Goal: Information Seeking & Learning: Compare options

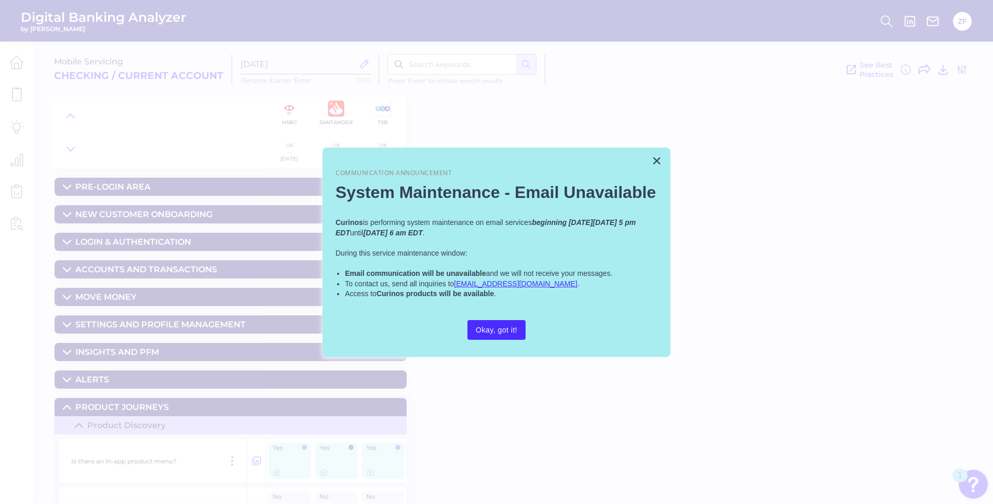
scroll to position [208, 0]
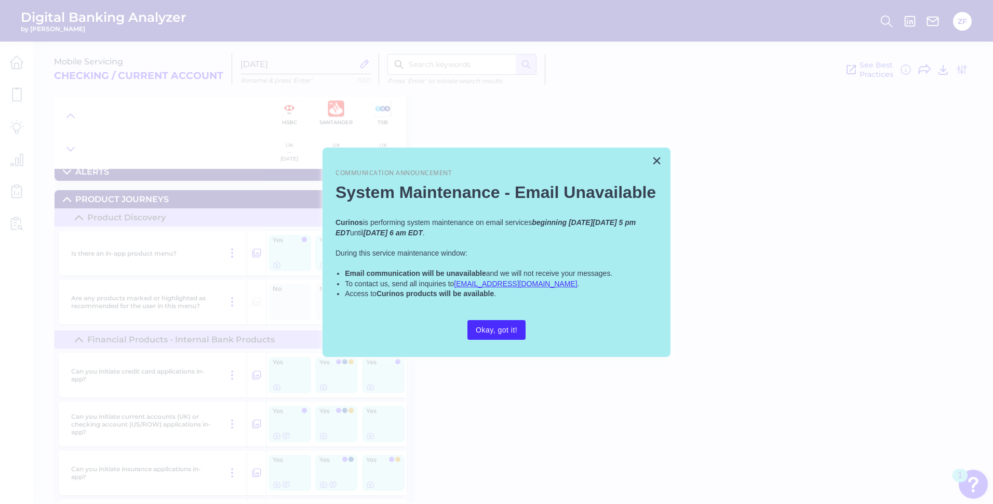
click at [145, 104] on div at bounding box center [496, 252] width 993 height 504
click at [658, 163] on button "×" at bounding box center [657, 160] width 10 height 17
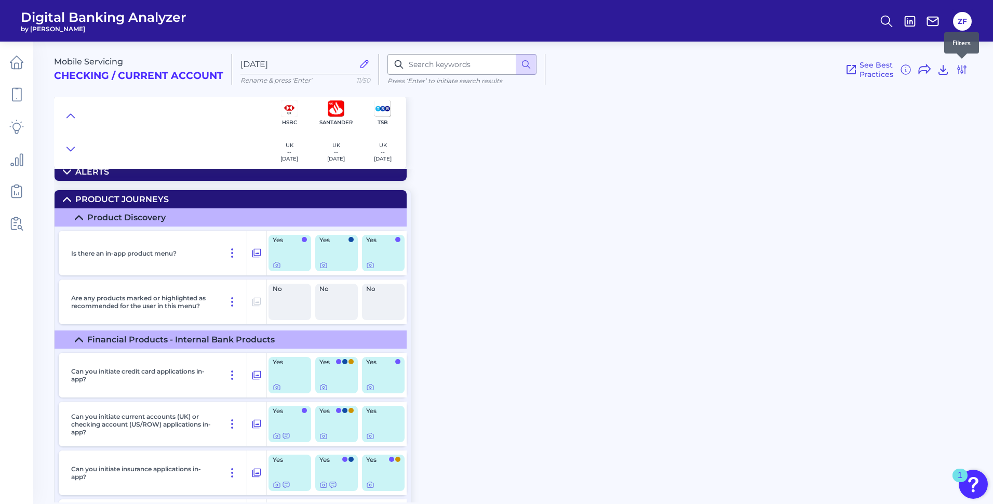
click at [978, 68] on div "Mobile Servicing Checking / Current Account [DATE] Rename & press 'Enter' 11/50…" at bounding box center [521, 65] width 935 height 64
click at [962, 65] on icon at bounding box center [962, 69] width 8 height 8
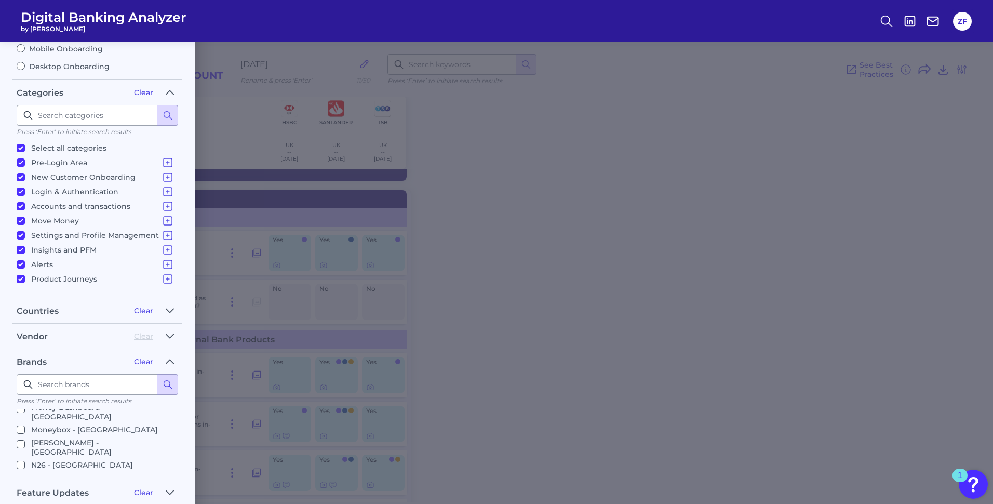
scroll to position [0, 0]
click at [47, 449] on p "Chase - [GEOGRAPHIC_DATA]" at bounding box center [86, 446] width 110 height 12
click at [25, 449] on input "Chase - [GEOGRAPHIC_DATA]" at bounding box center [21, 446] width 8 height 8
checkbox input "true"
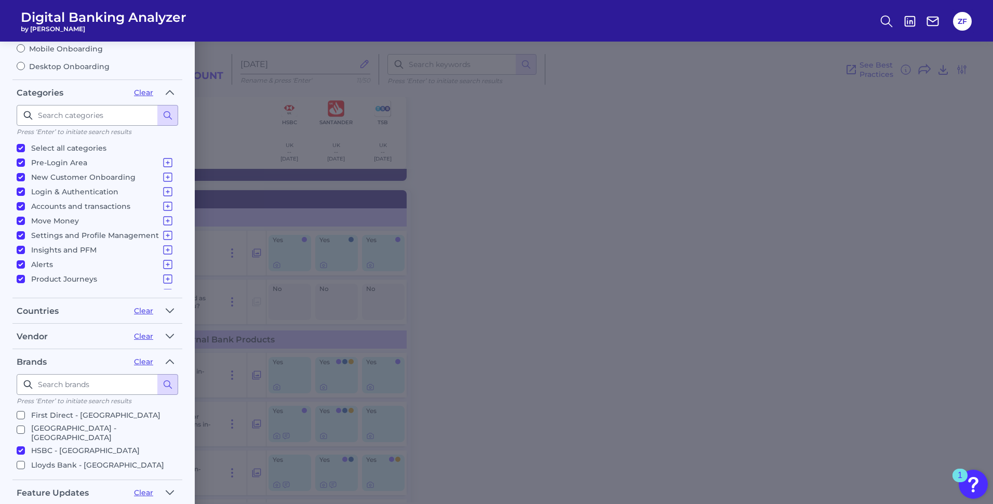
click at [52, 459] on p "Lloyds Bank - [GEOGRAPHIC_DATA]" at bounding box center [97, 465] width 133 height 12
click at [25, 461] on input "Lloyds Bank - [GEOGRAPHIC_DATA]" at bounding box center [21, 465] width 8 height 8
checkbox input "true"
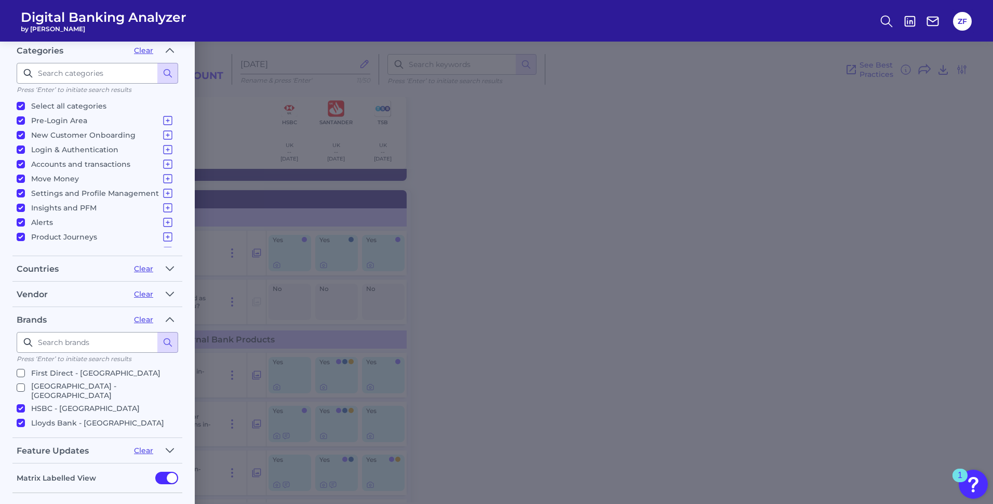
scroll to position [189, 0]
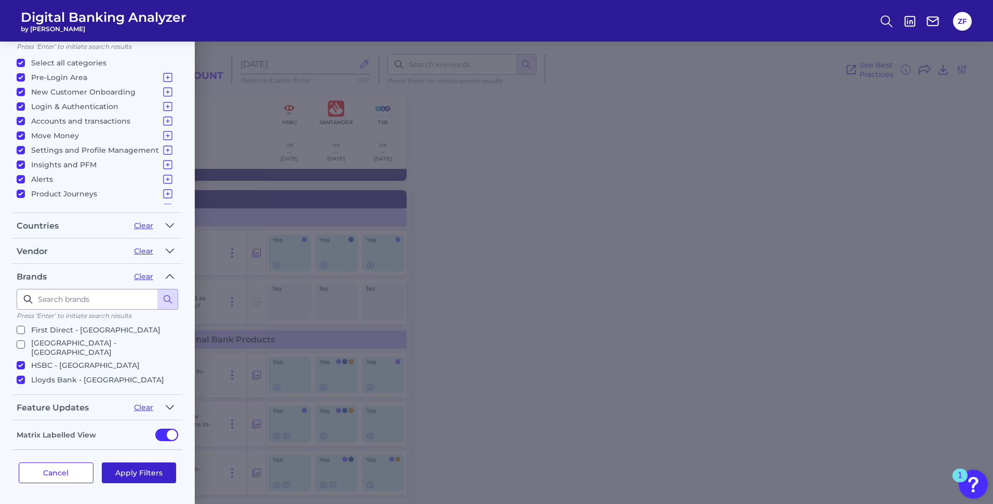
click at [155, 471] on button "Apply Filters" at bounding box center [139, 472] width 75 height 21
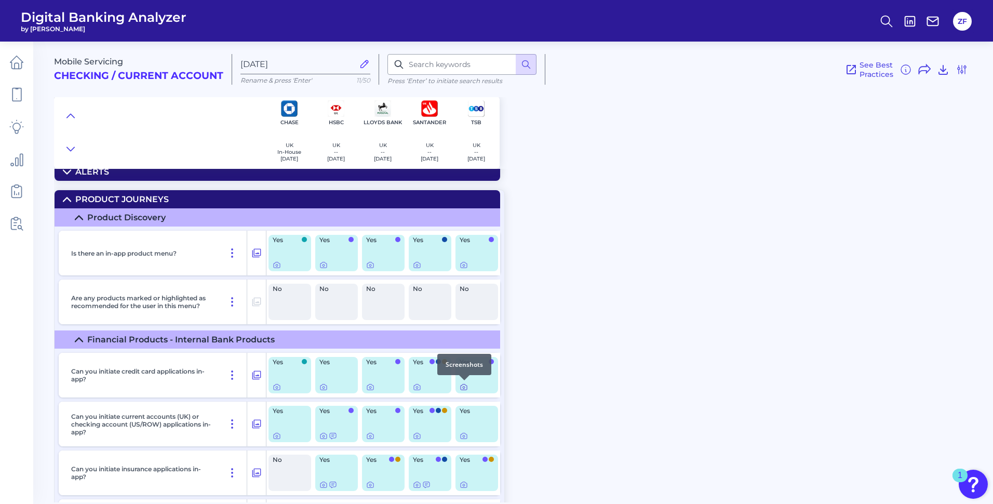
click at [462, 386] on icon at bounding box center [464, 387] width 8 height 8
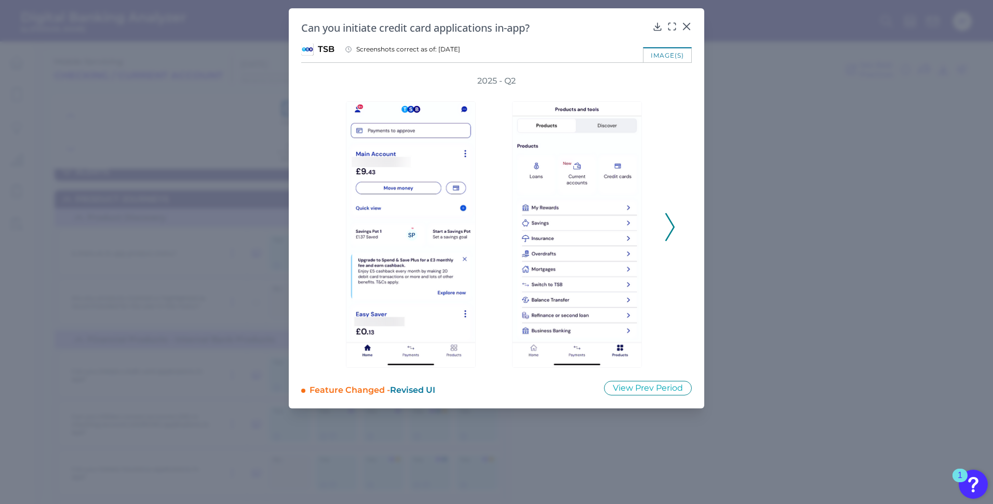
click at [669, 233] on icon at bounding box center [670, 227] width 9 height 28
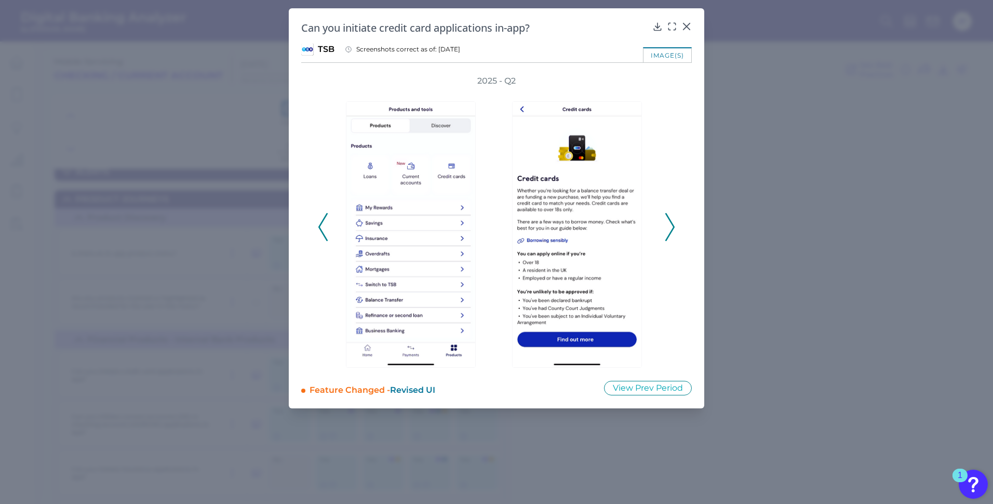
click at [669, 233] on icon at bounding box center [670, 227] width 9 height 28
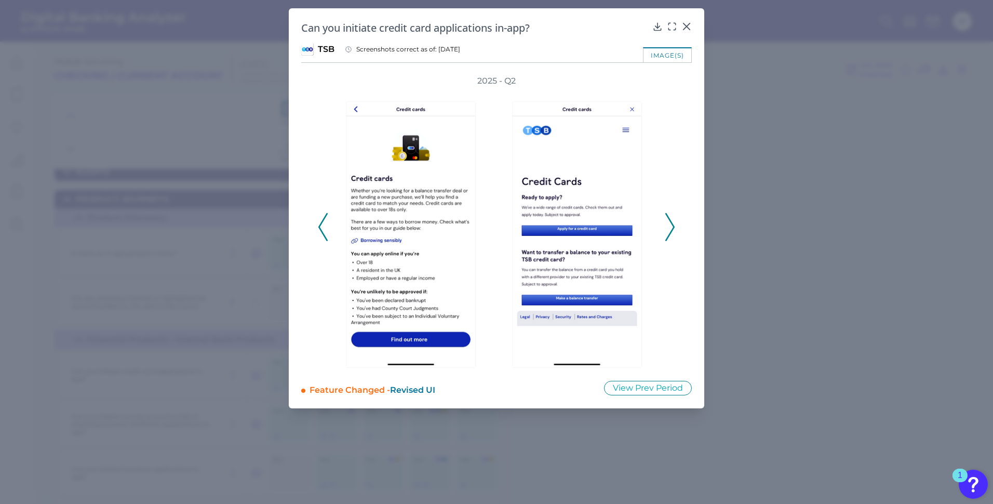
click at [669, 233] on icon at bounding box center [670, 227] width 9 height 28
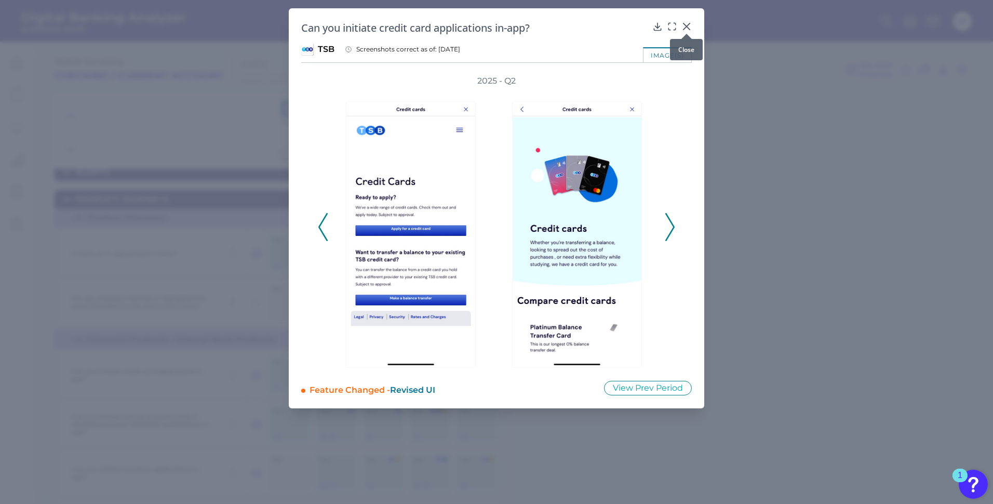
click at [690, 26] on icon at bounding box center [687, 26] width 10 height 10
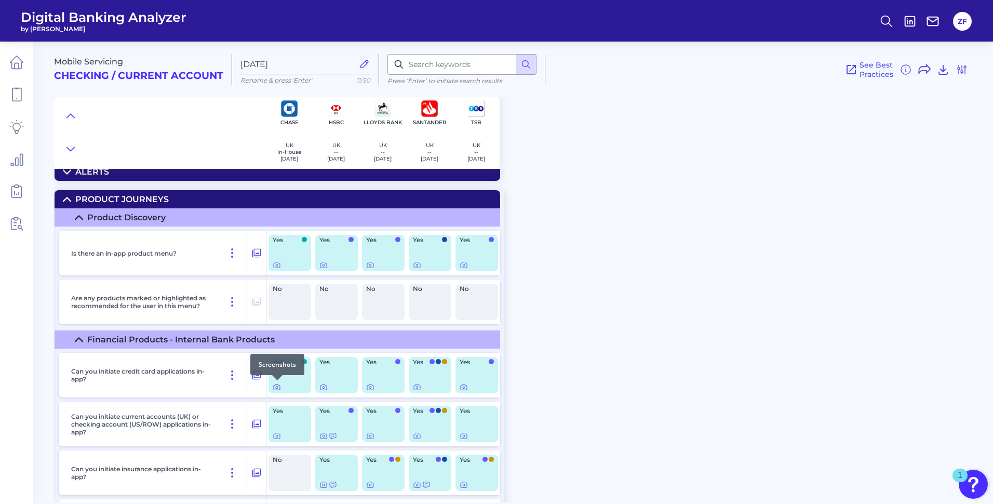
click at [274, 387] on icon at bounding box center [277, 387] width 8 height 8
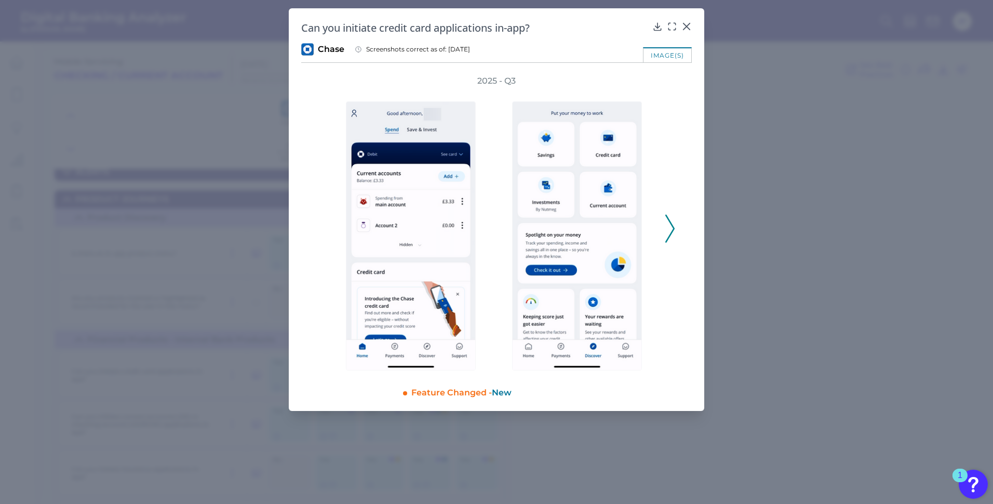
click at [670, 227] on icon at bounding box center [670, 229] width 9 height 28
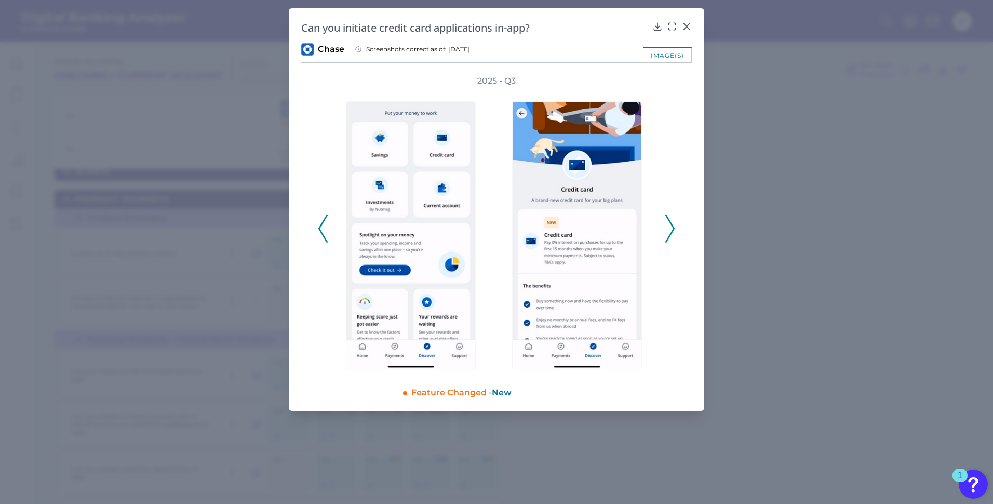
click at [329, 217] on div "2025 - Q3" at bounding box center [496, 222] width 357 height 295
click at [324, 218] on icon at bounding box center [322, 229] width 9 height 28
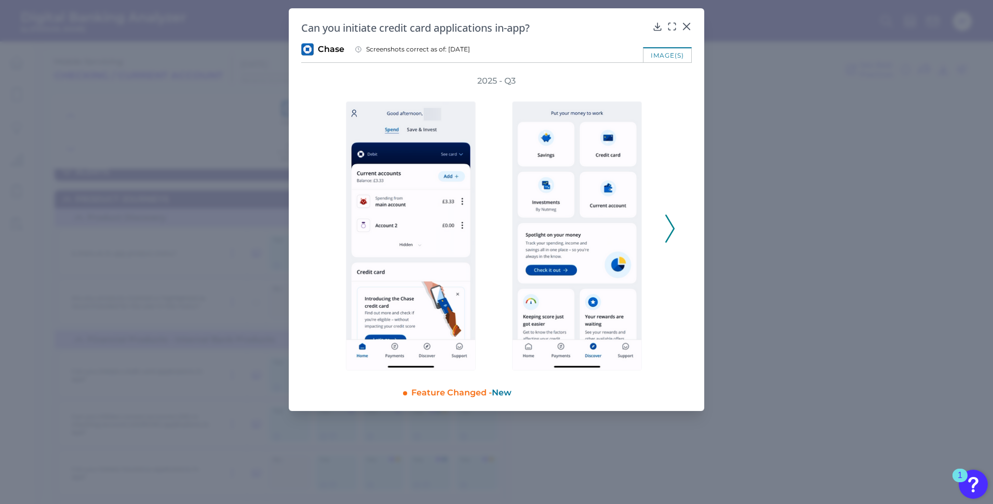
click at [668, 231] on icon at bounding box center [670, 229] width 9 height 28
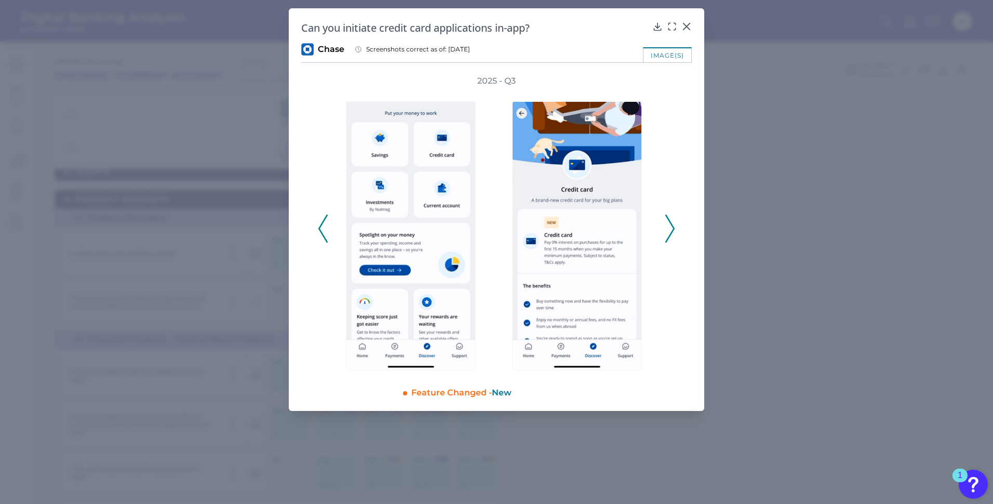
click at [668, 231] on icon at bounding box center [670, 229] width 9 height 28
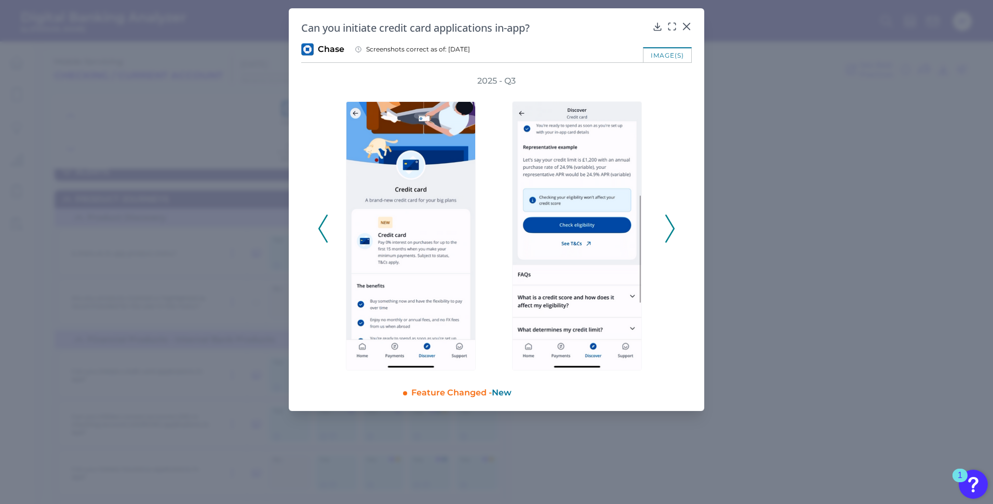
click at [668, 231] on icon at bounding box center [670, 229] width 9 height 28
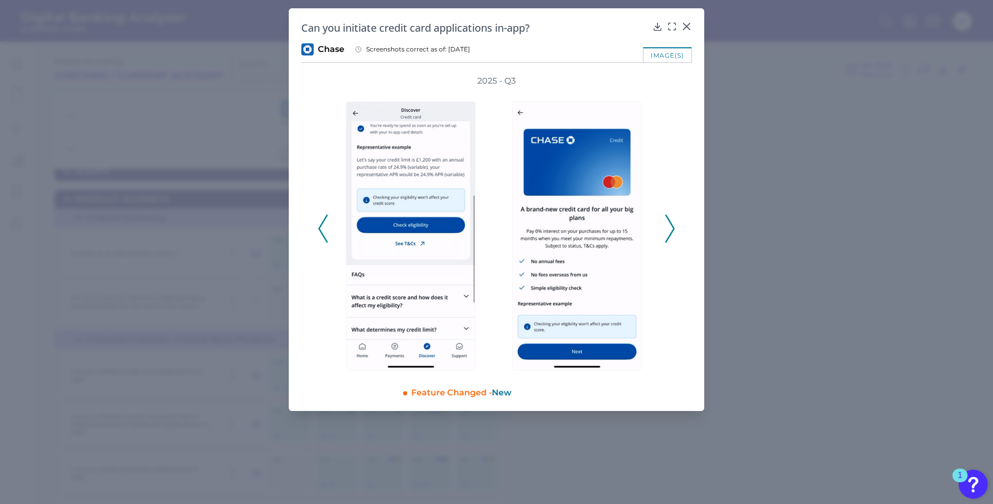
click at [668, 231] on icon at bounding box center [670, 229] width 9 height 28
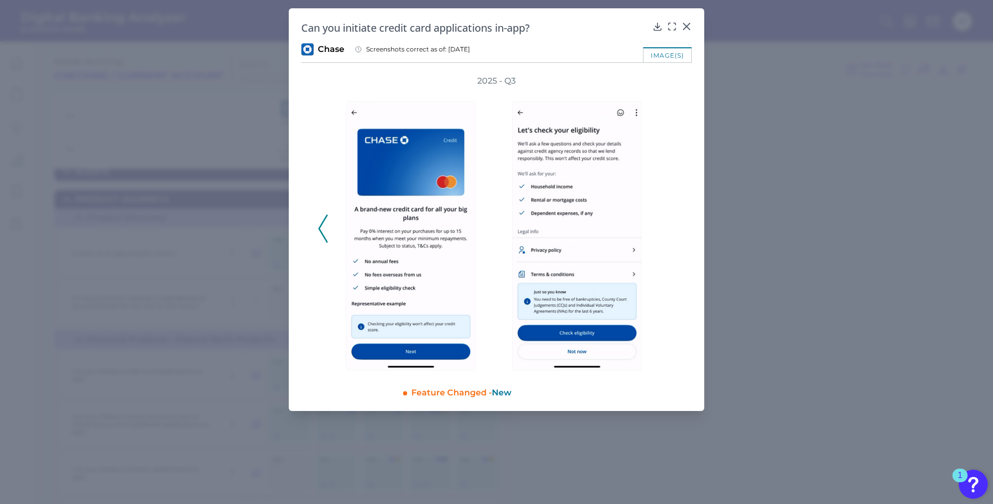
click at [668, 231] on div "2025 - Q3" at bounding box center [496, 222] width 357 height 295
click at [689, 23] on icon at bounding box center [687, 26] width 10 height 10
